Goal: Task Accomplishment & Management: Manage account settings

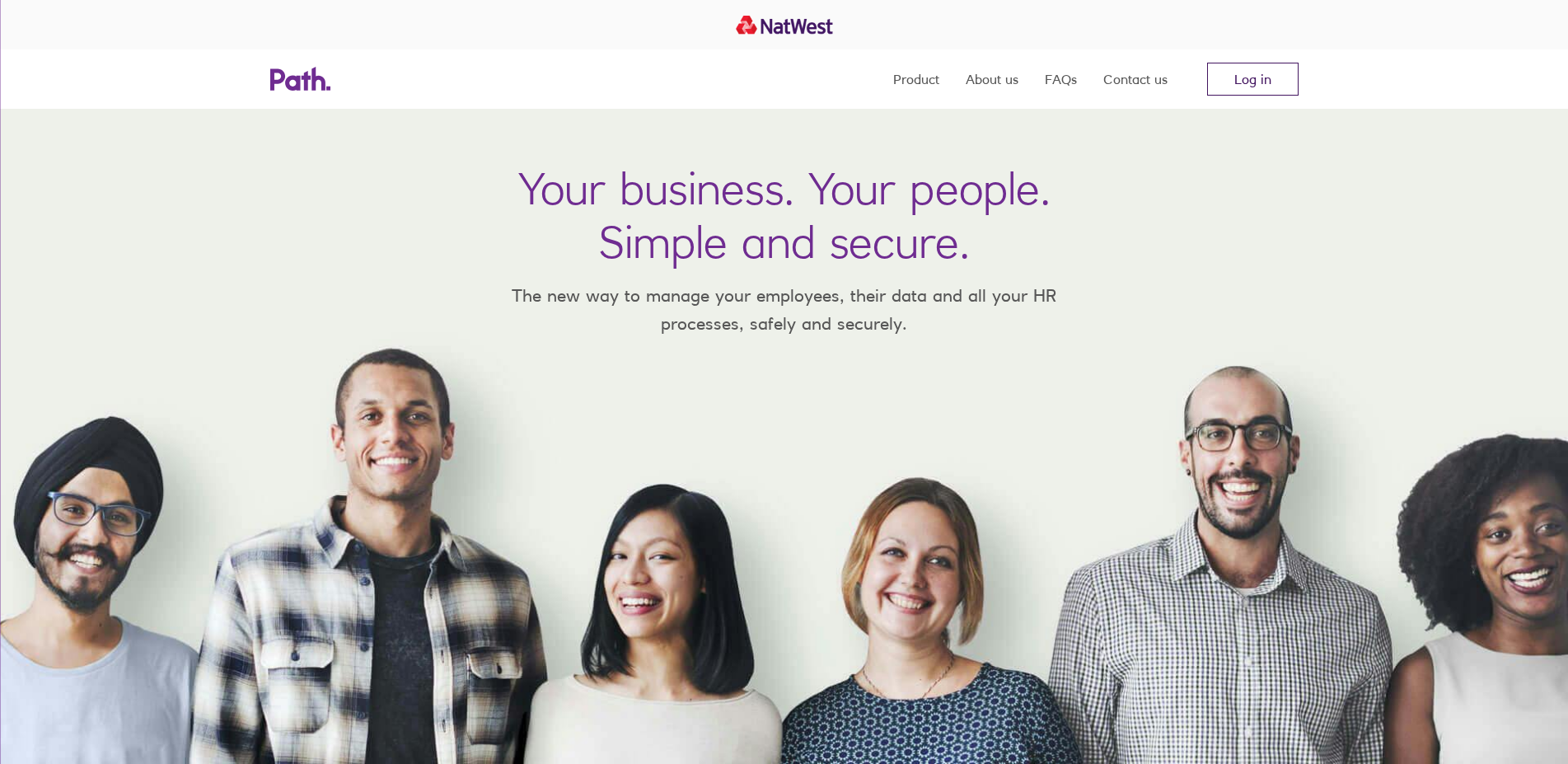
click at [1232, 79] on link "Log in" at bounding box center [1253, 79] width 92 height 33
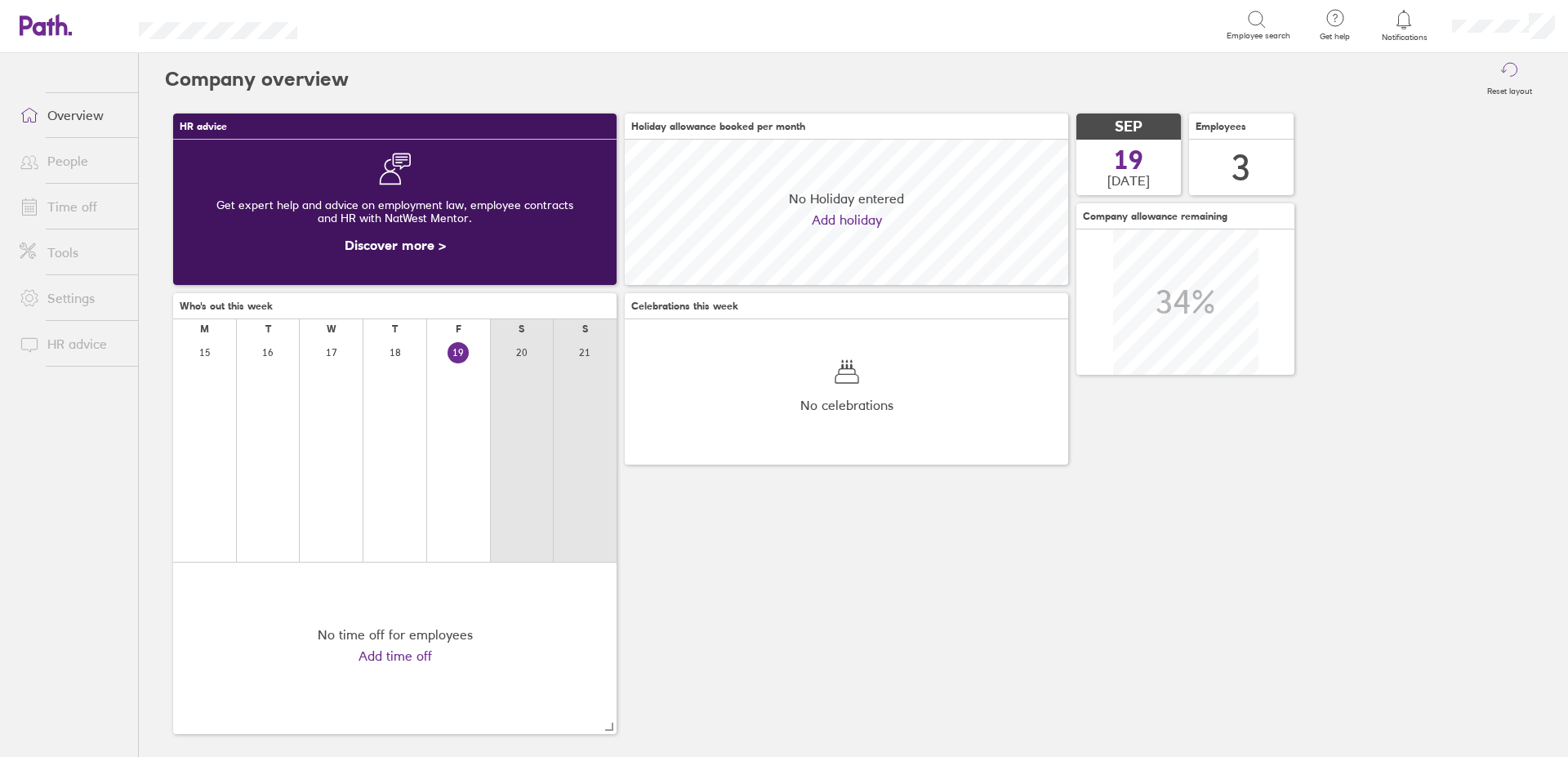
scroll to position [145, 443]
click at [68, 206] on link "Time off" at bounding box center [72, 206] width 131 height 33
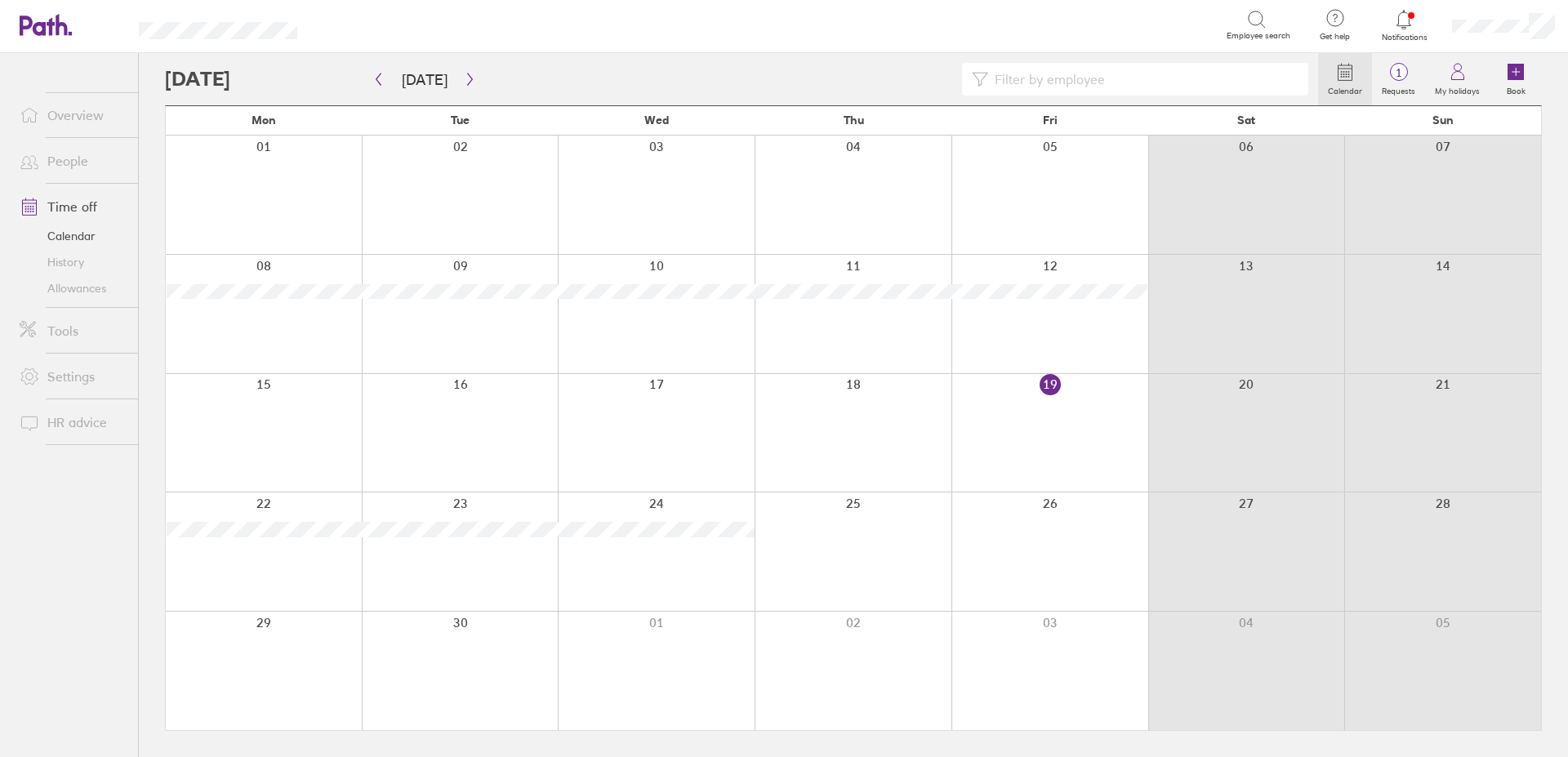
click at [80, 289] on link "Allowances" at bounding box center [72, 288] width 131 height 26
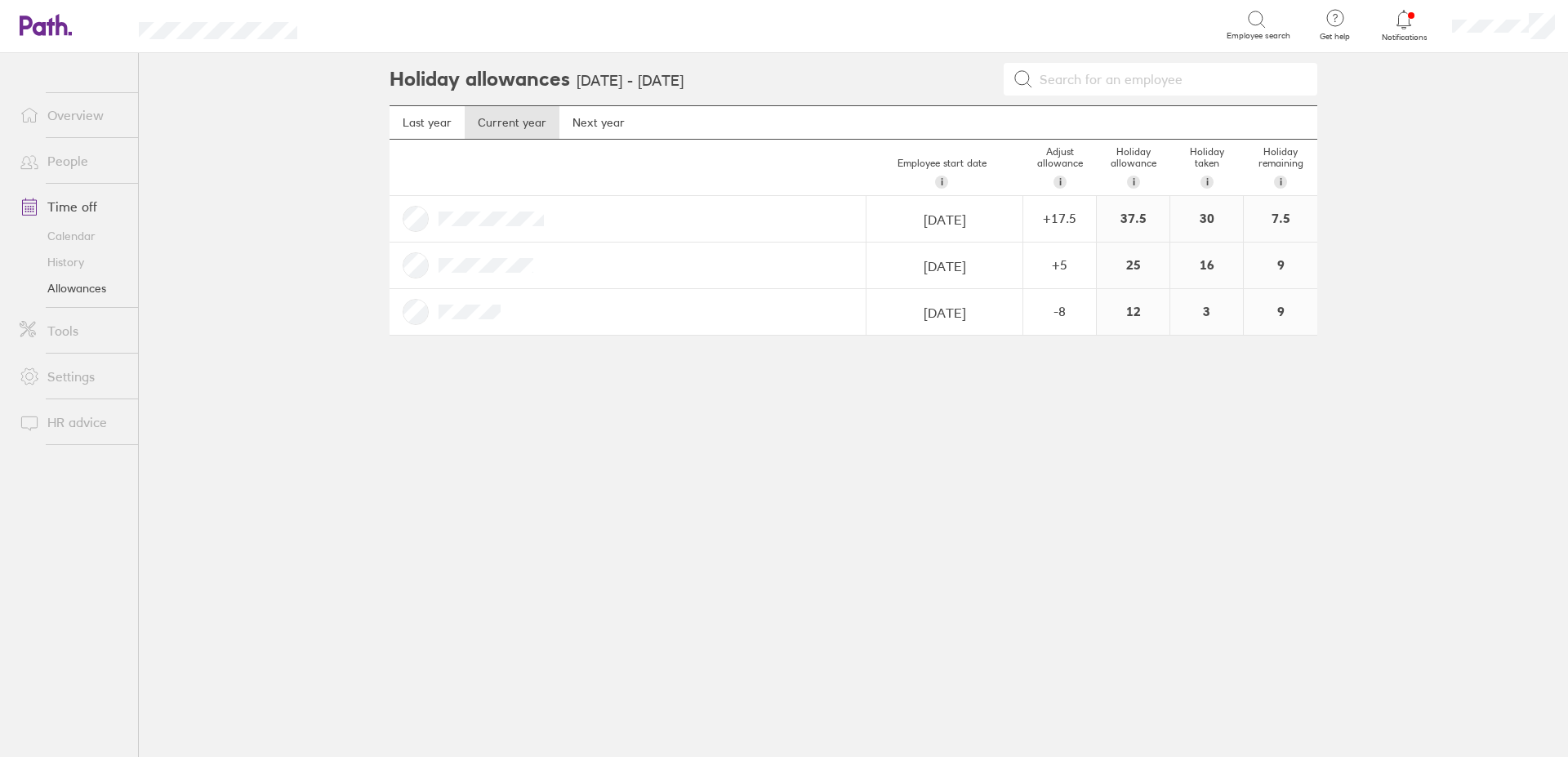
click at [83, 238] on link "Calendar" at bounding box center [72, 236] width 131 height 26
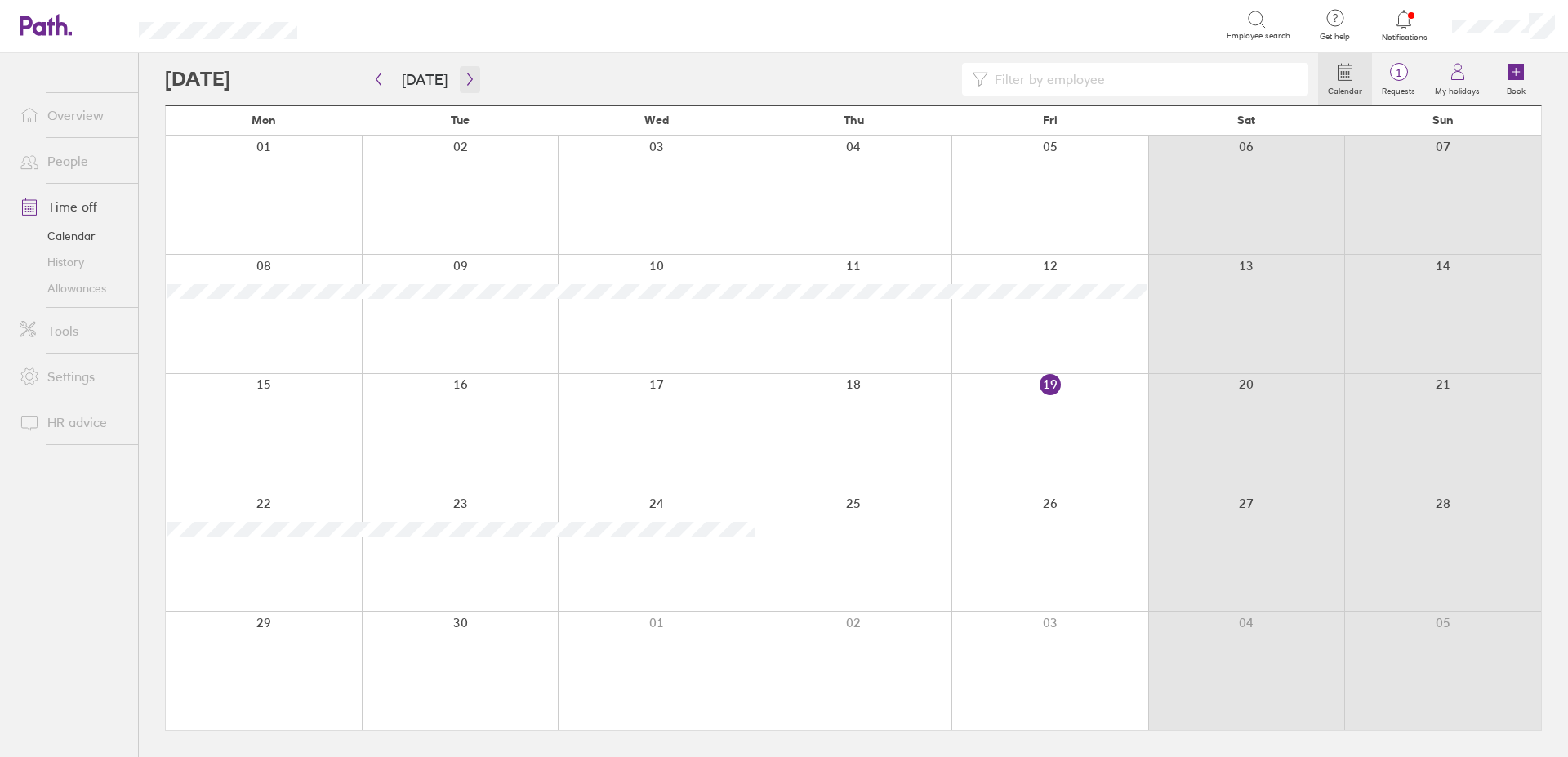
click at [475, 69] on button "button" at bounding box center [470, 79] width 21 height 27
click at [505, 72] on div at bounding box center [741, 79] width 1153 height 33
